Goal: Transaction & Acquisition: Purchase product/service

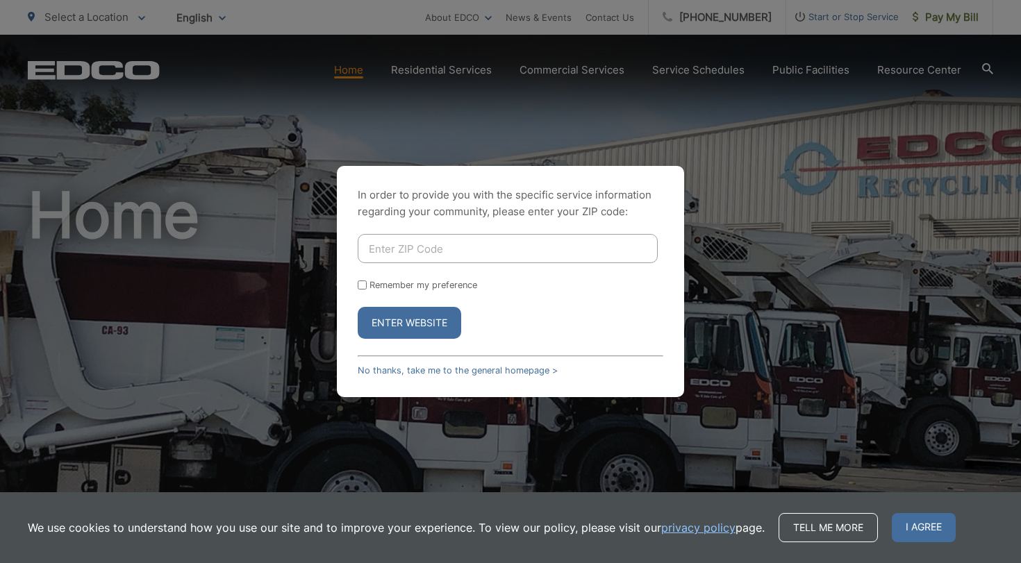
click at [365, 285] on input "Remember my preference" at bounding box center [362, 285] width 9 height 9
checkbox input "true"
click at [403, 251] on input "Enter ZIP Code" at bounding box center [508, 248] width 300 height 29
type input "92081"
click at [424, 323] on button "Enter Website" at bounding box center [409, 323] width 103 height 32
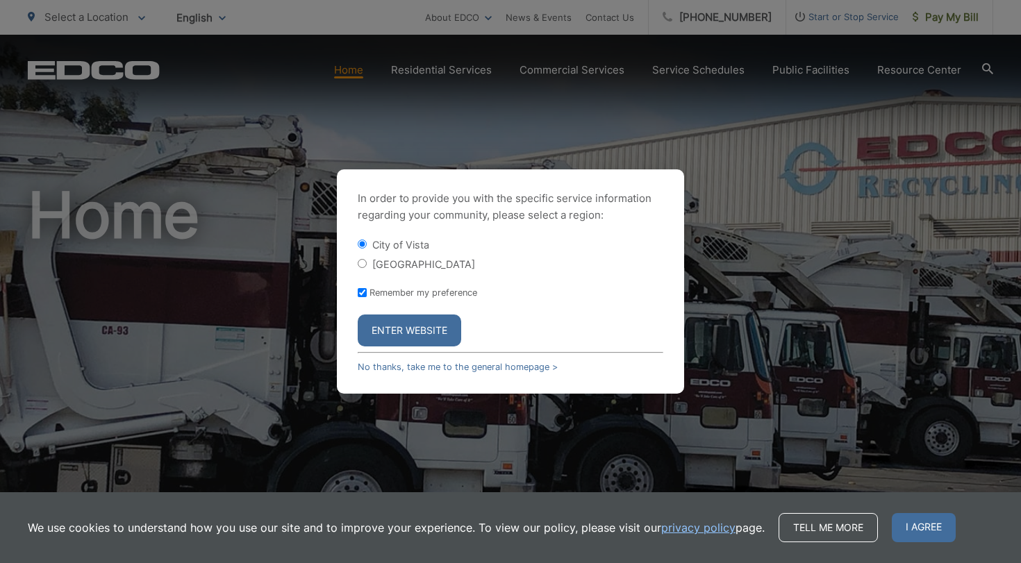
click at [388, 334] on button "Enter Website" at bounding box center [409, 331] width 103 height 32
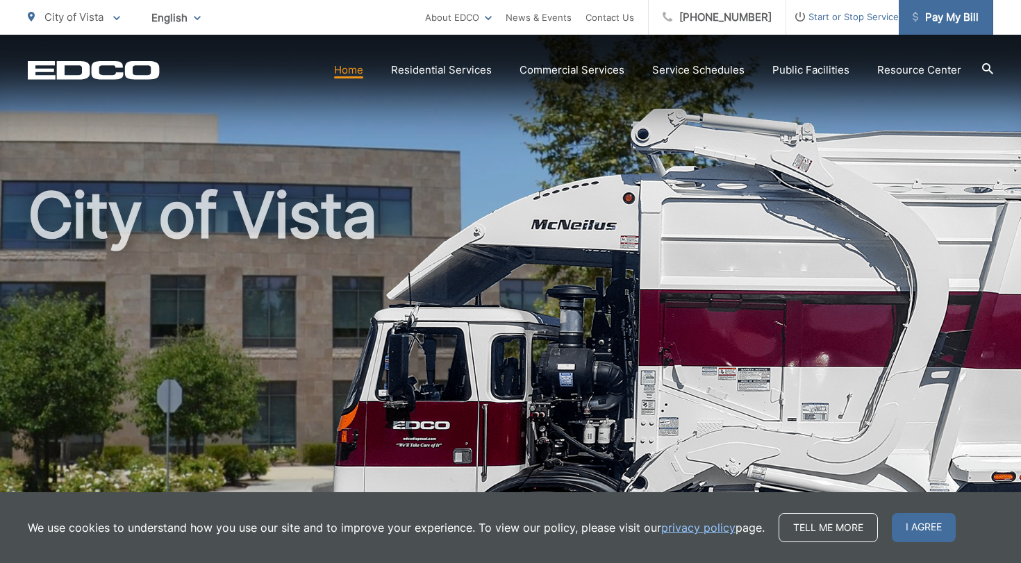
click at [929, 22] on span "Pay My Bill" at bounding box center [946, 17] width 66 height 17
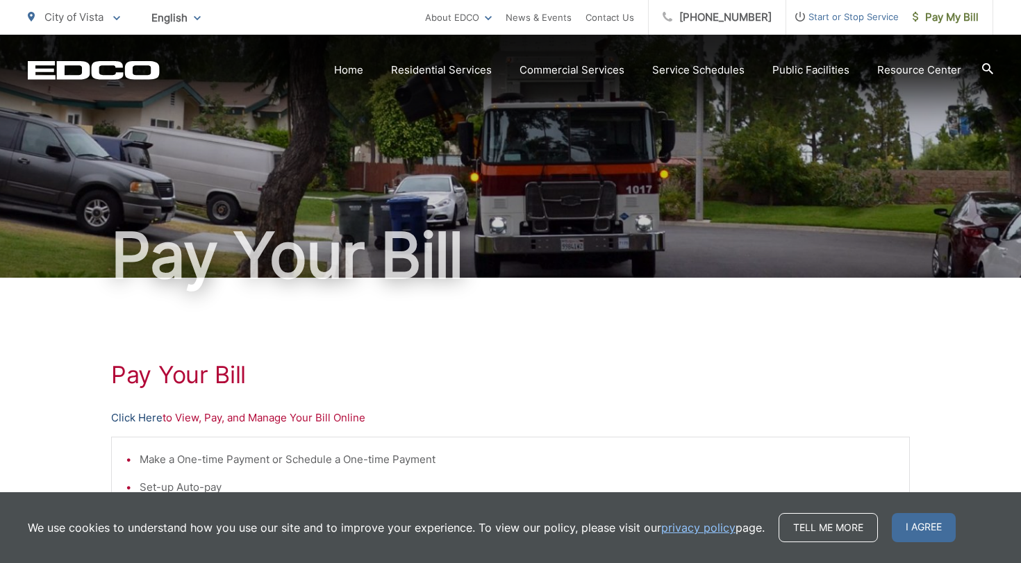
click at [153, 417] on link "Click Here" at bounding box center [136, 418] width 51 height 17
